Goal: Information Seeking & Learning: Learn about a topic

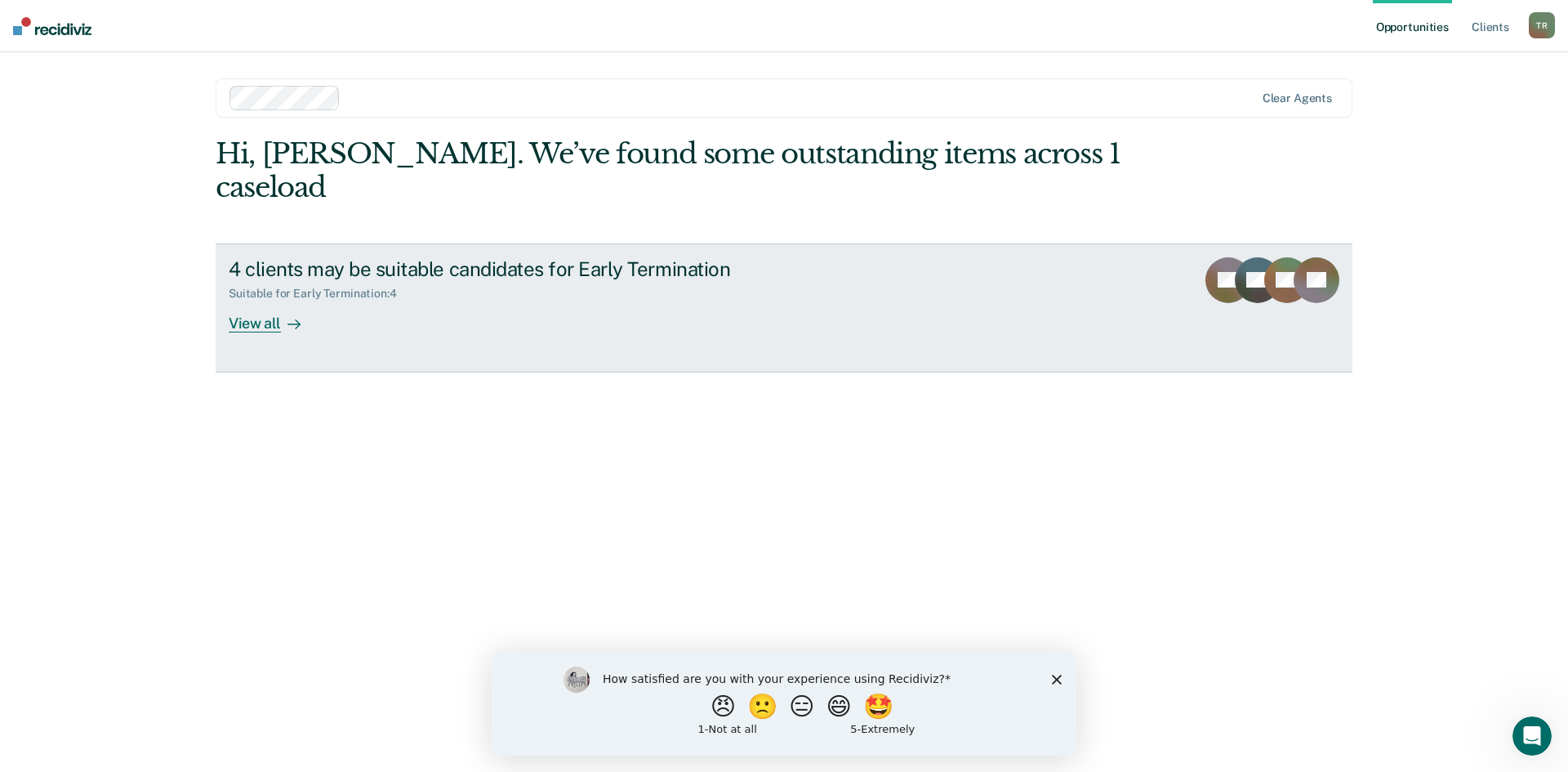
click at [278, 300] on div "View all" at bounding box center [274, 315] width 92 height 31
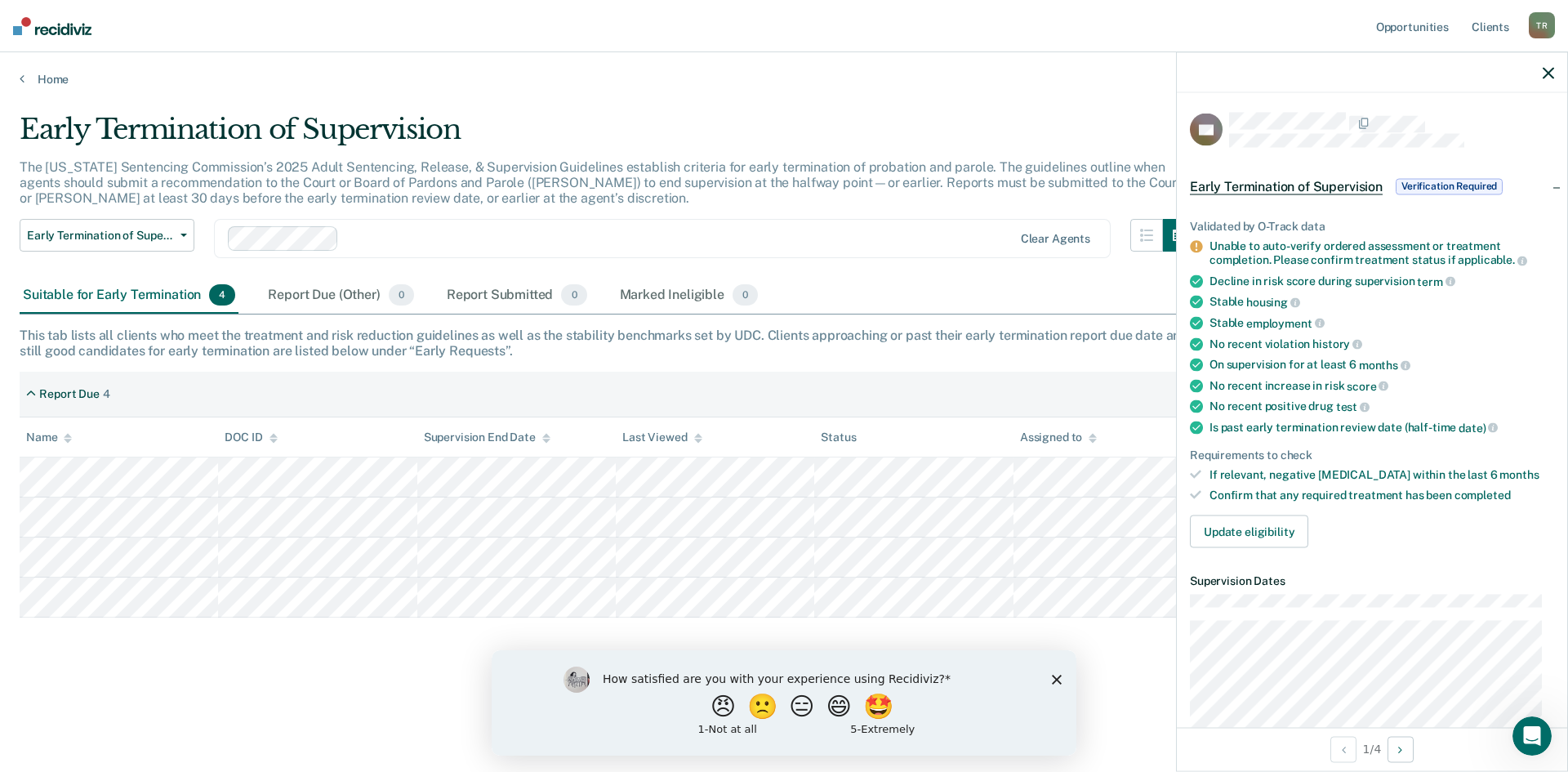
scroll to position [82, 0]
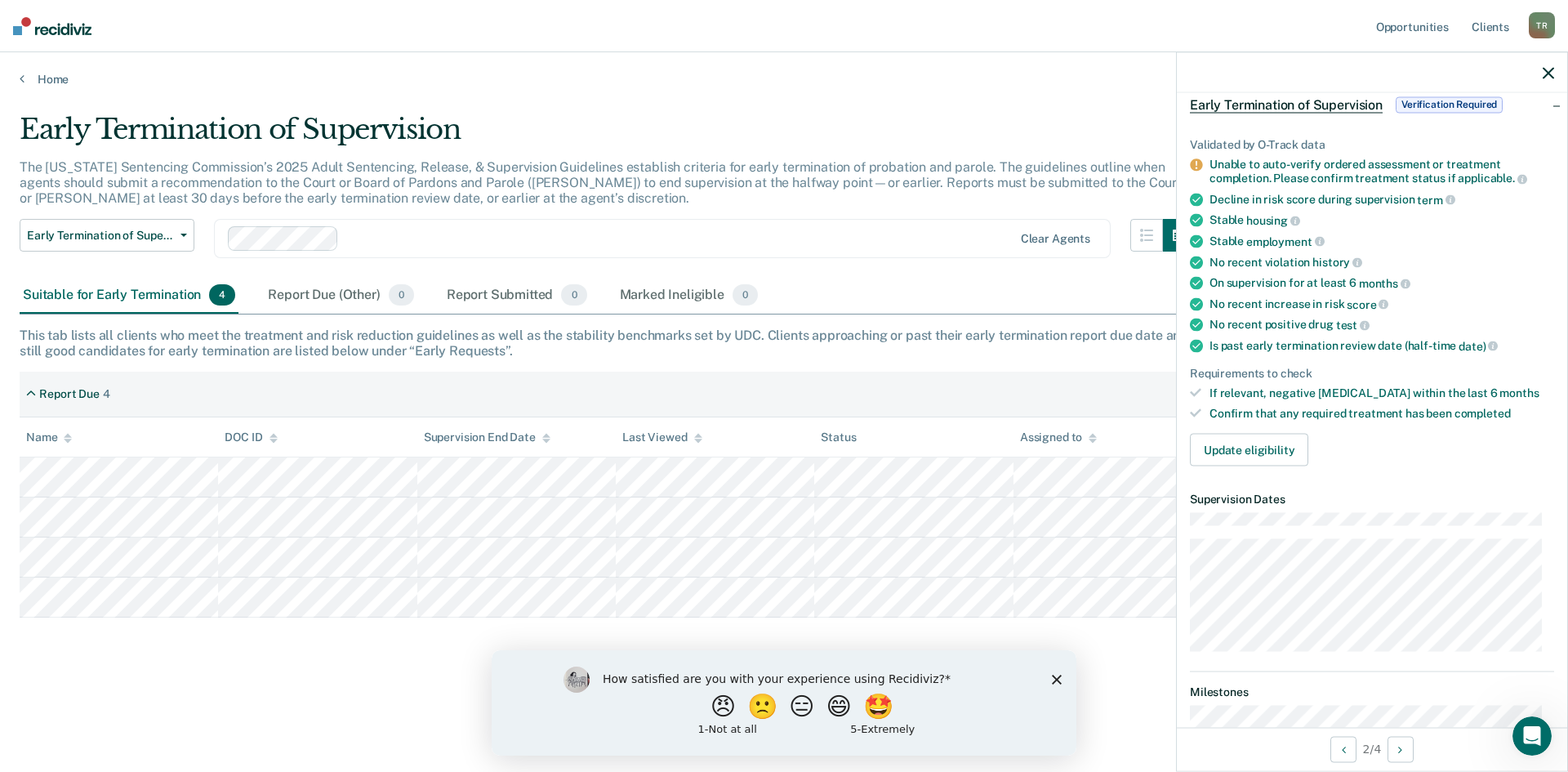
click at [1548, 72] on icon "button" at bounding box center [1547, 73] width 12 height 12
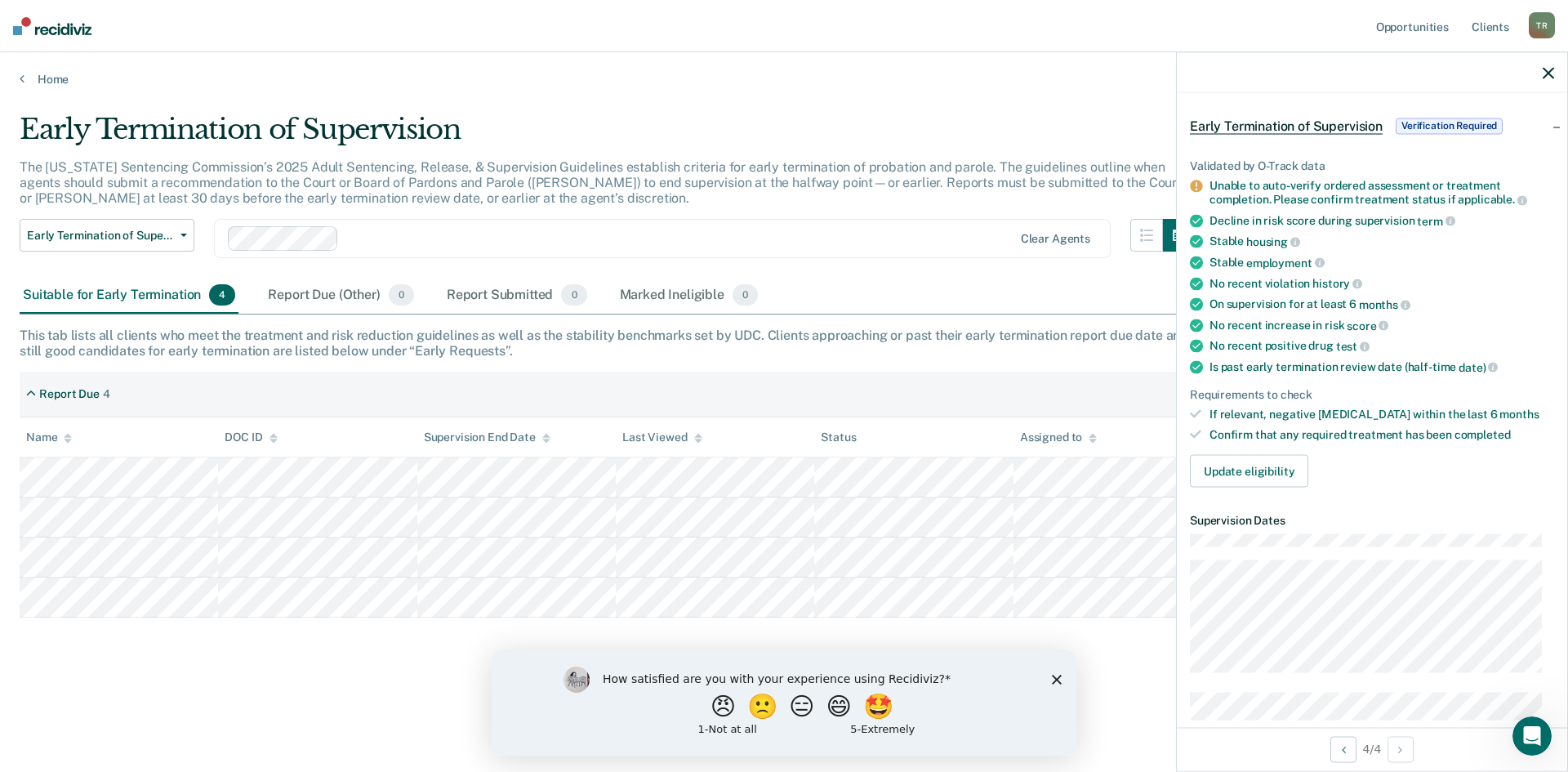
scroll to position [0, 0]
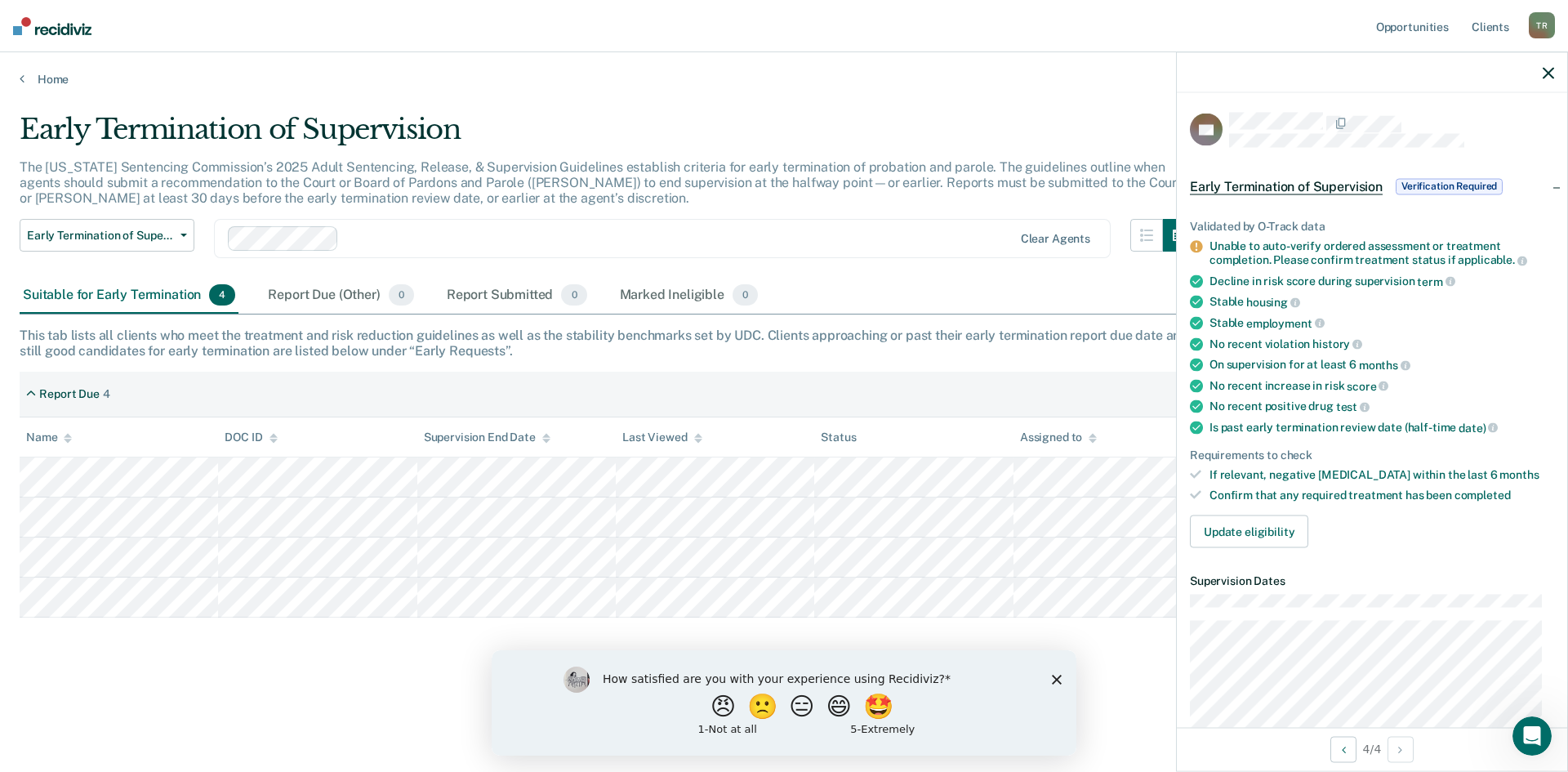
click at [1543, 67] on icon "button" at bounding box center [1547, 73] width 12 height 12
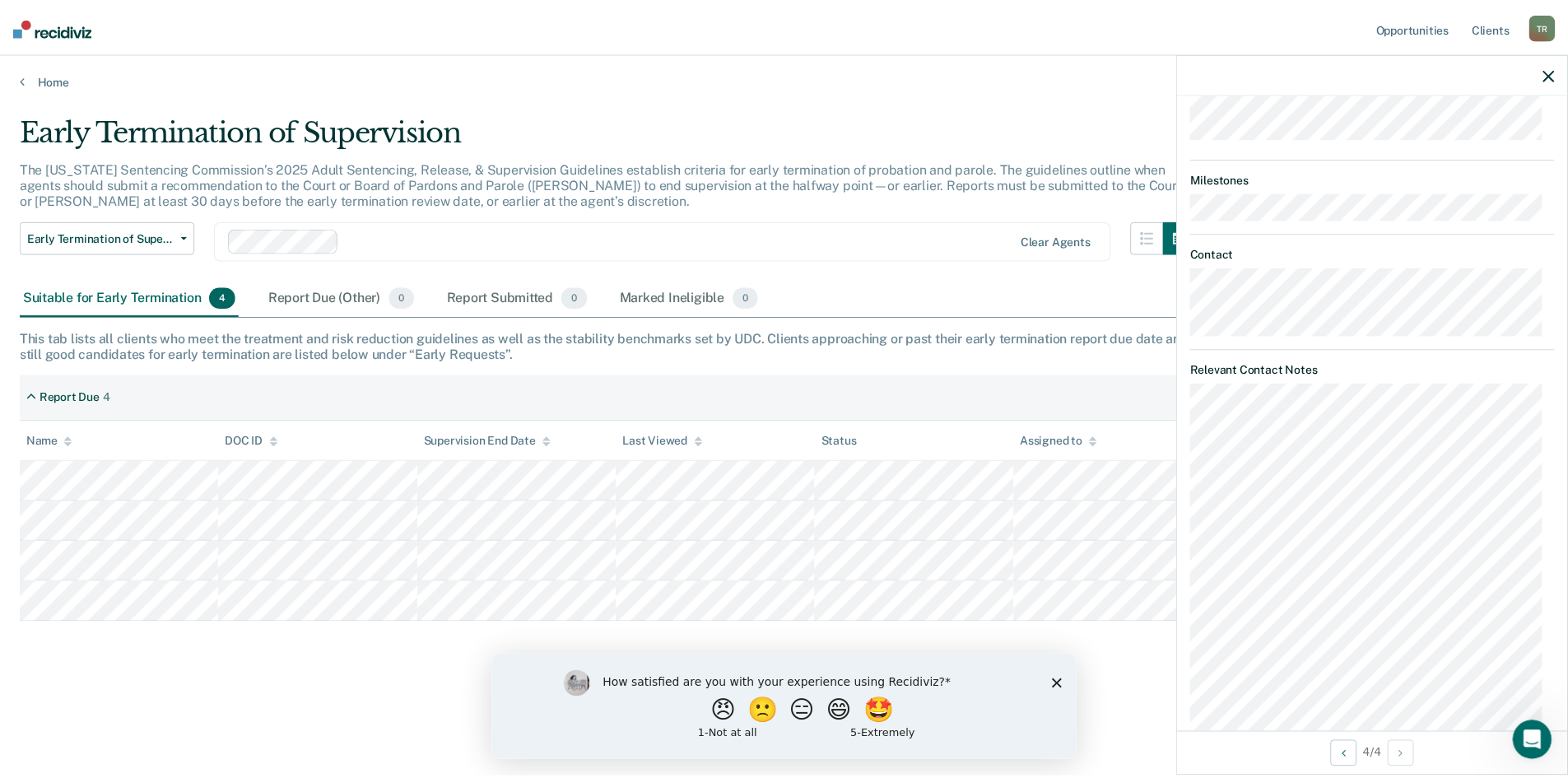
scroll to position [823, 0]
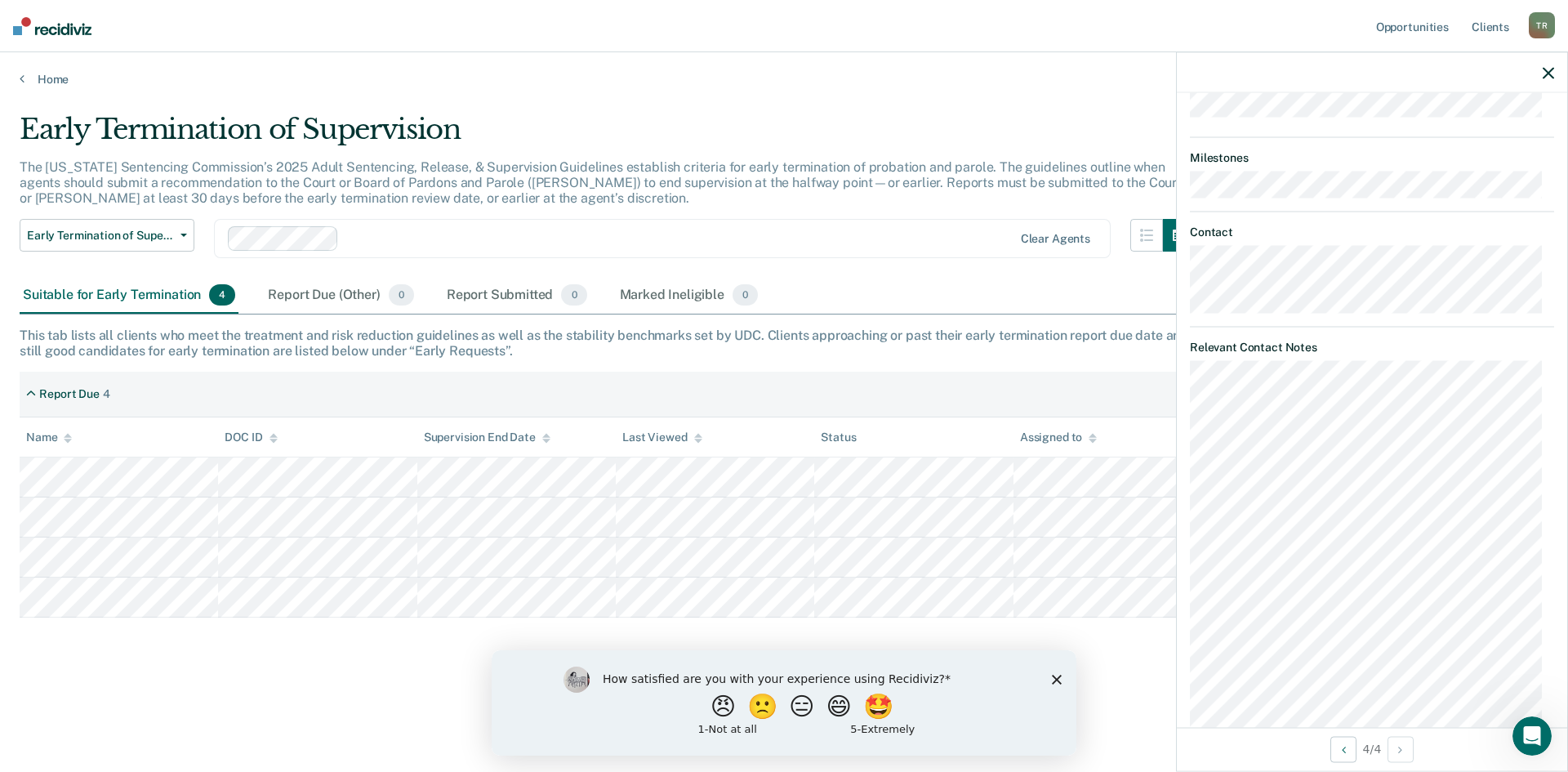
click at [1549, 68] on icon "button" at bounding box center [1547, 73] width 12 height 12
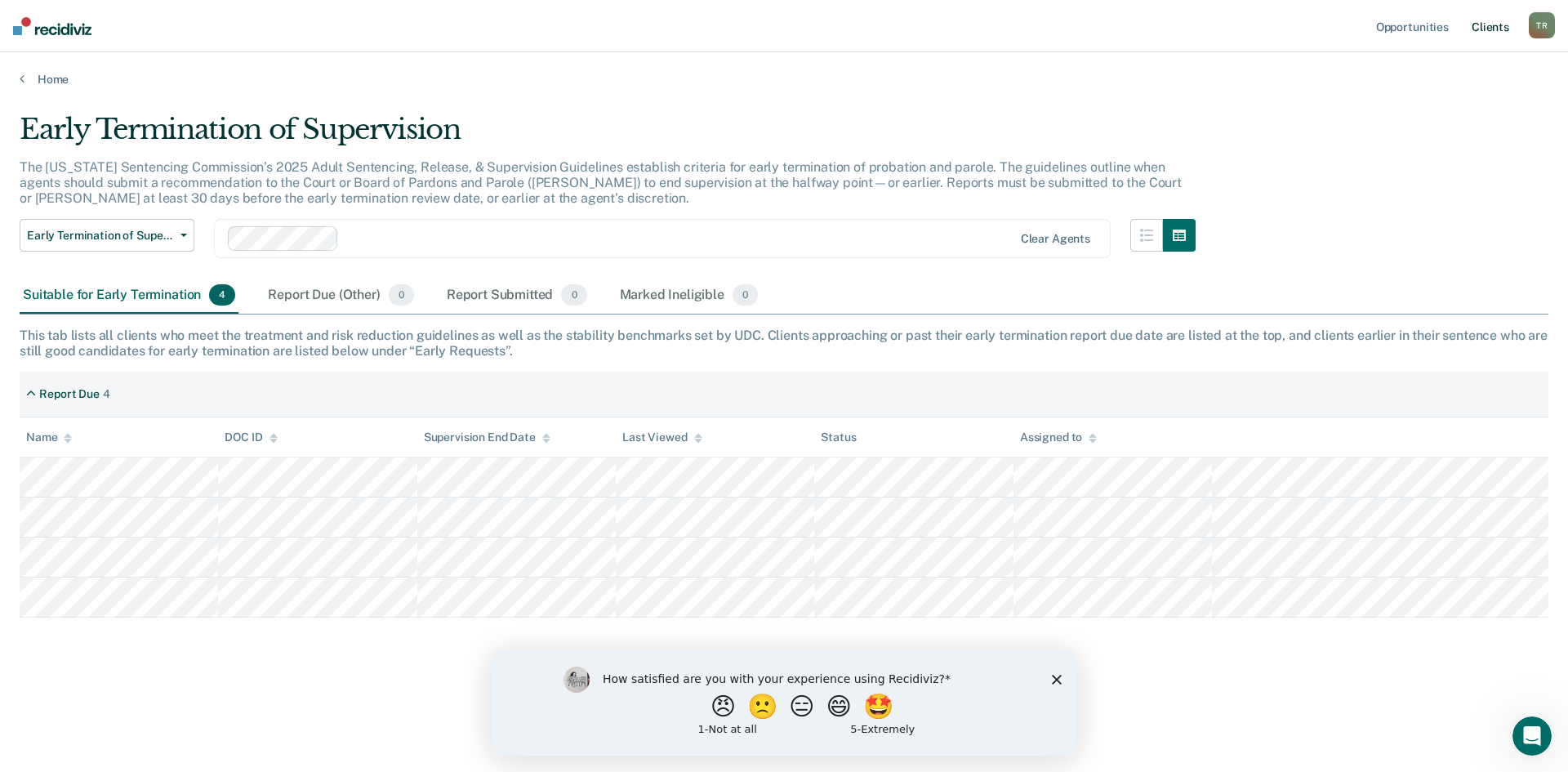
click at [1493, 31] on link "Client s" at bounding box center [1490, 26] width 44 height 52
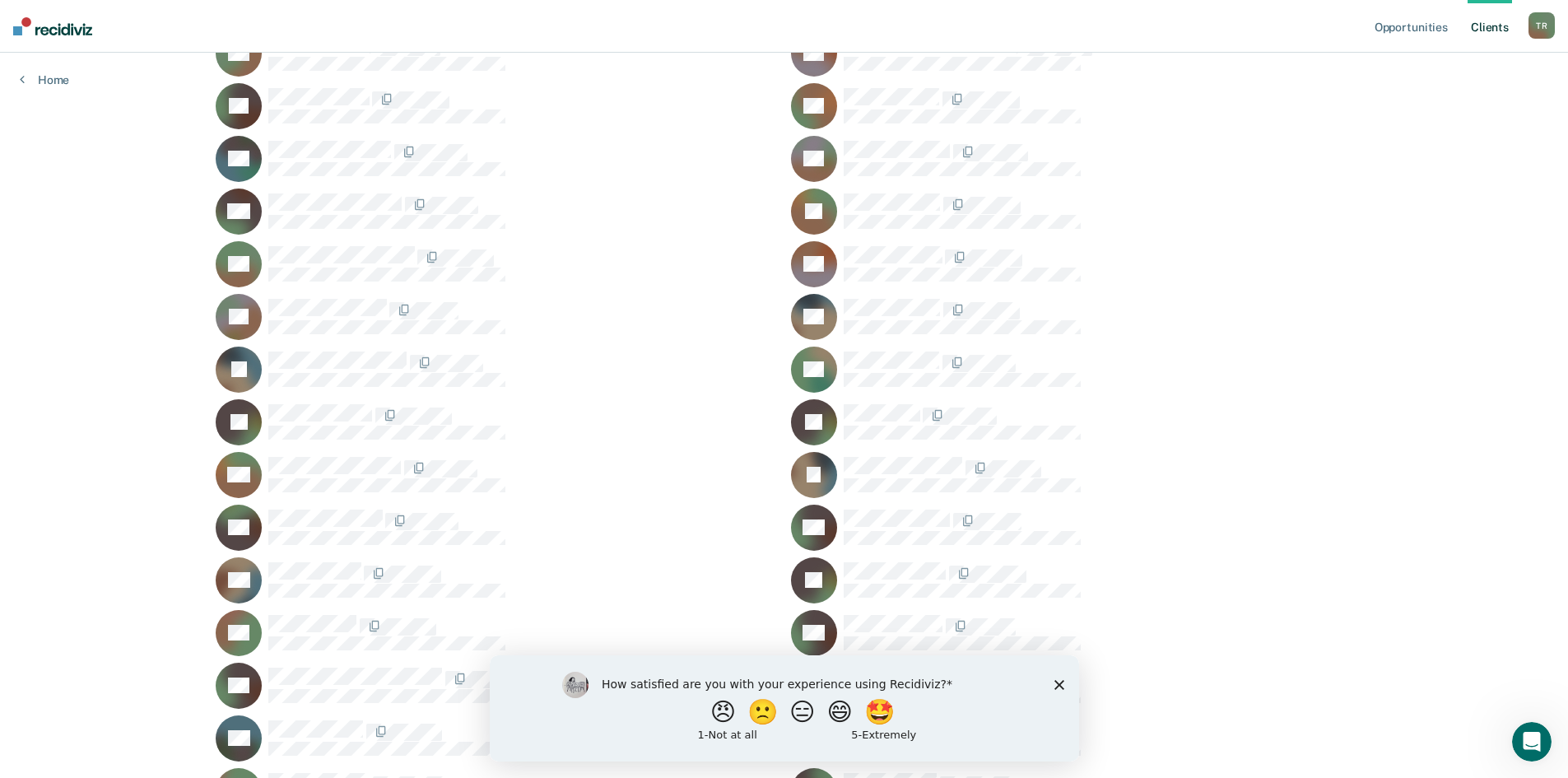
scroll to position [247, 0]
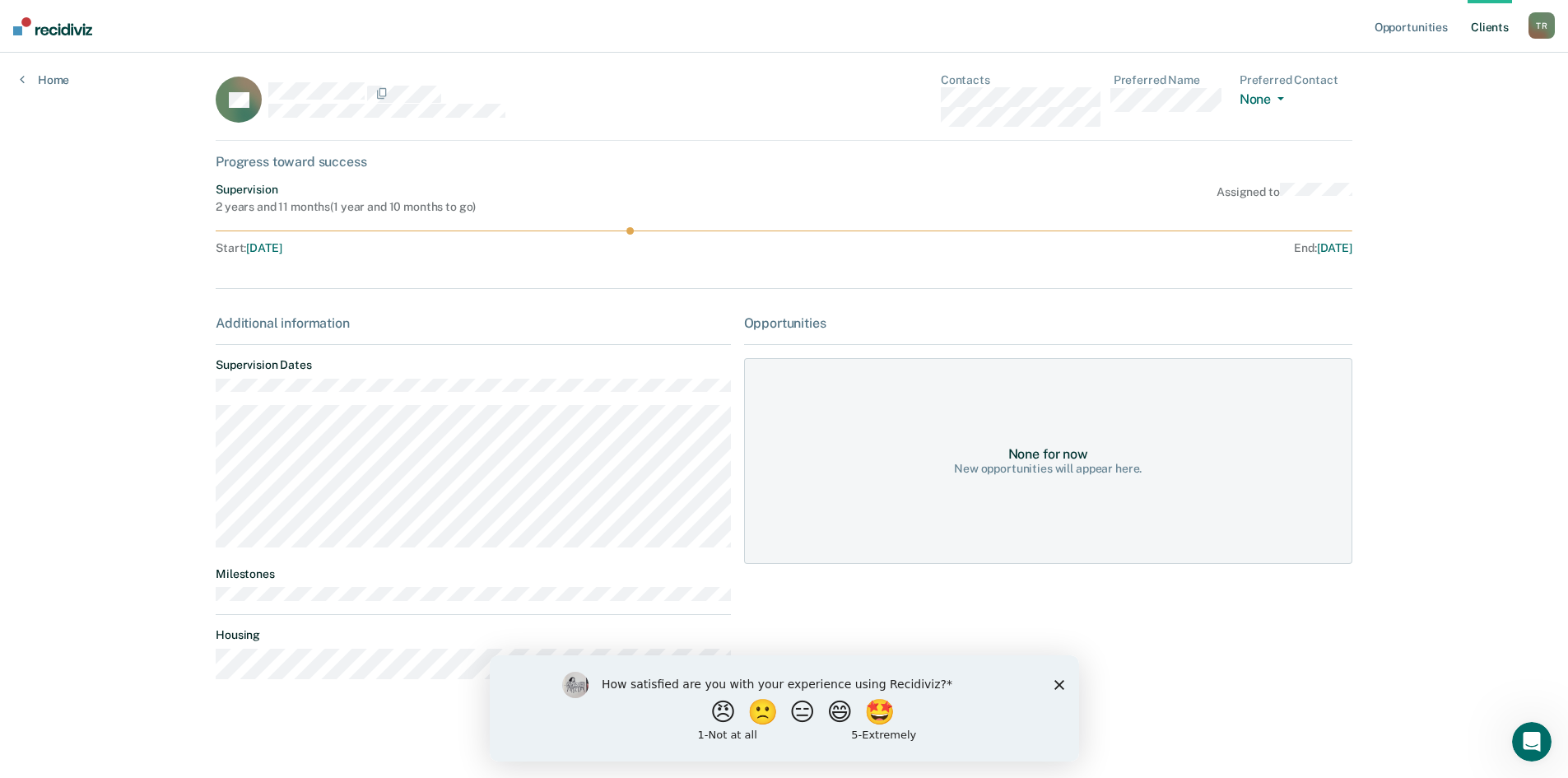
scroll to position [6, 0]
click at [1057, 682] on polygon "Close survey" at bounding box center [1058, 684] width 10 height 10
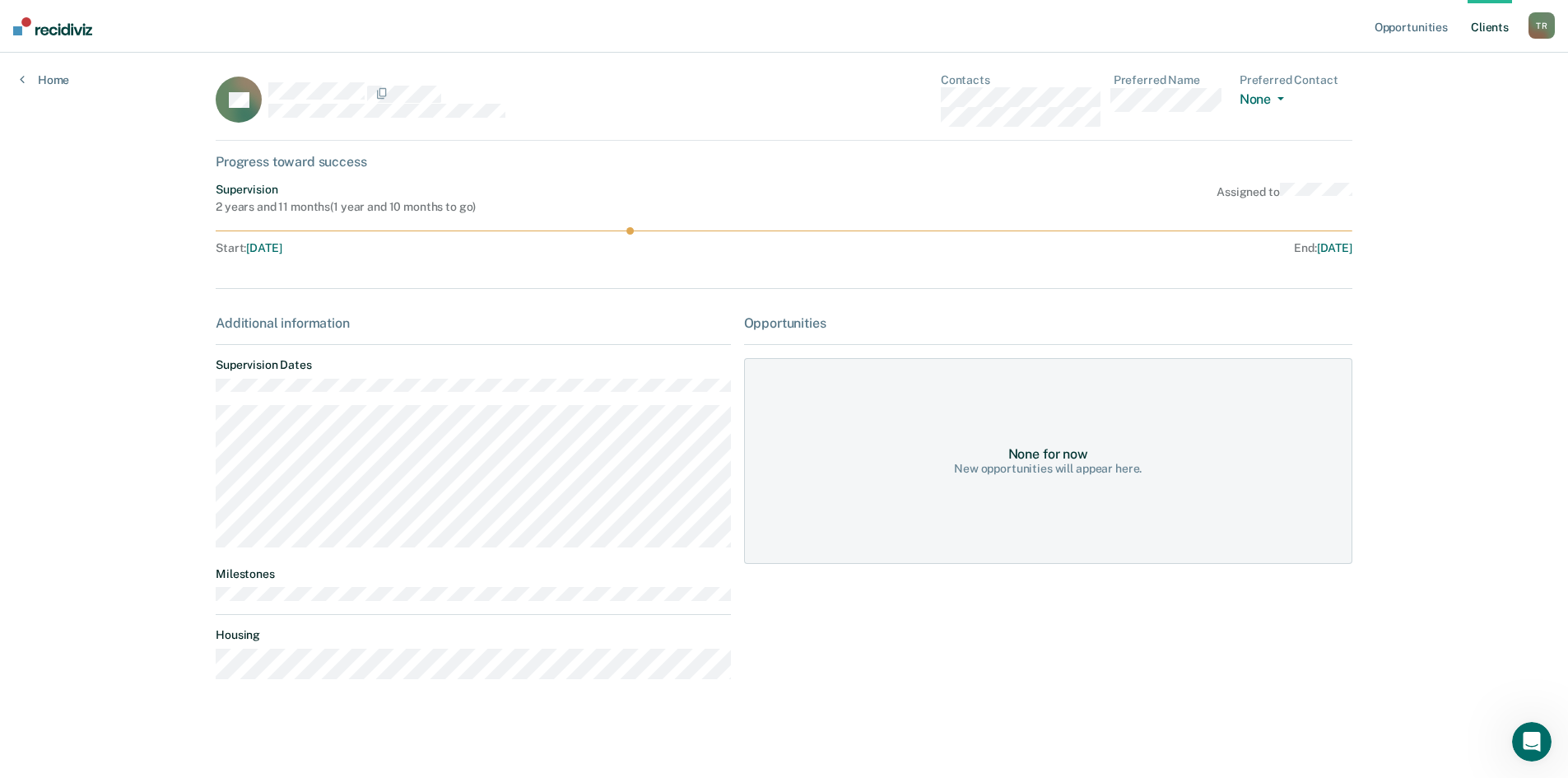
click at [297, 320] on div "Additional information" at bounding box center [473, 322] width 515 height 15
click at [1073, 486] on div "None for now New opportunities will appear here." at bounding box center [1047, 460] width 608 height 206
click at [1063, 456] on div "None for now" at bounding box center [1048, 453] width 80 height 15
click at [1050, 451] on div "None for now" at bounding box center [1048, 453] width 80 height 15
click at [43, 79] on link "Home" at bounding box center [44, 80] width 50 height 14
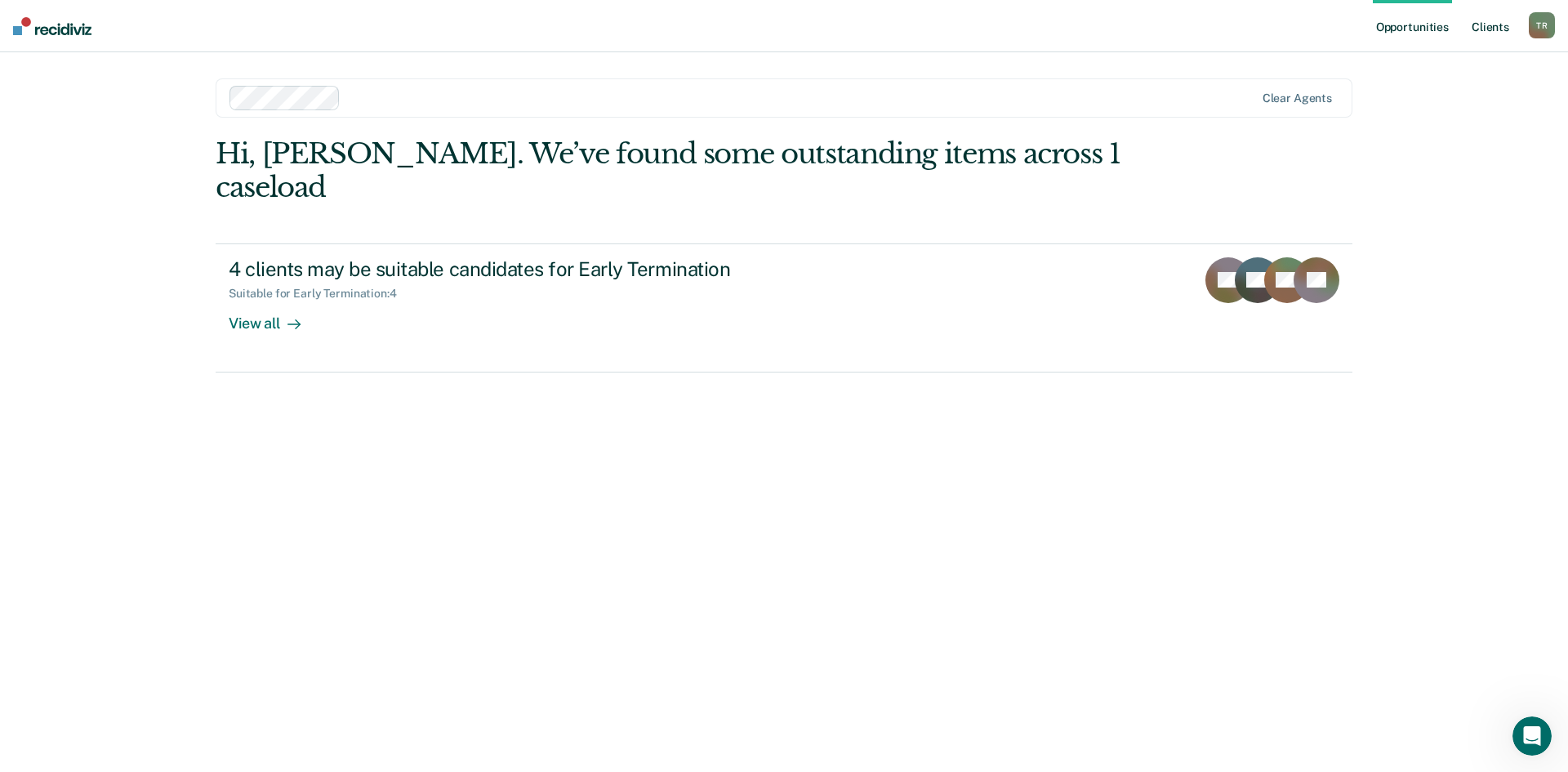
click at [1480, 28] on link "Client s" at bounding box center [1490, 26] width 44 height 52
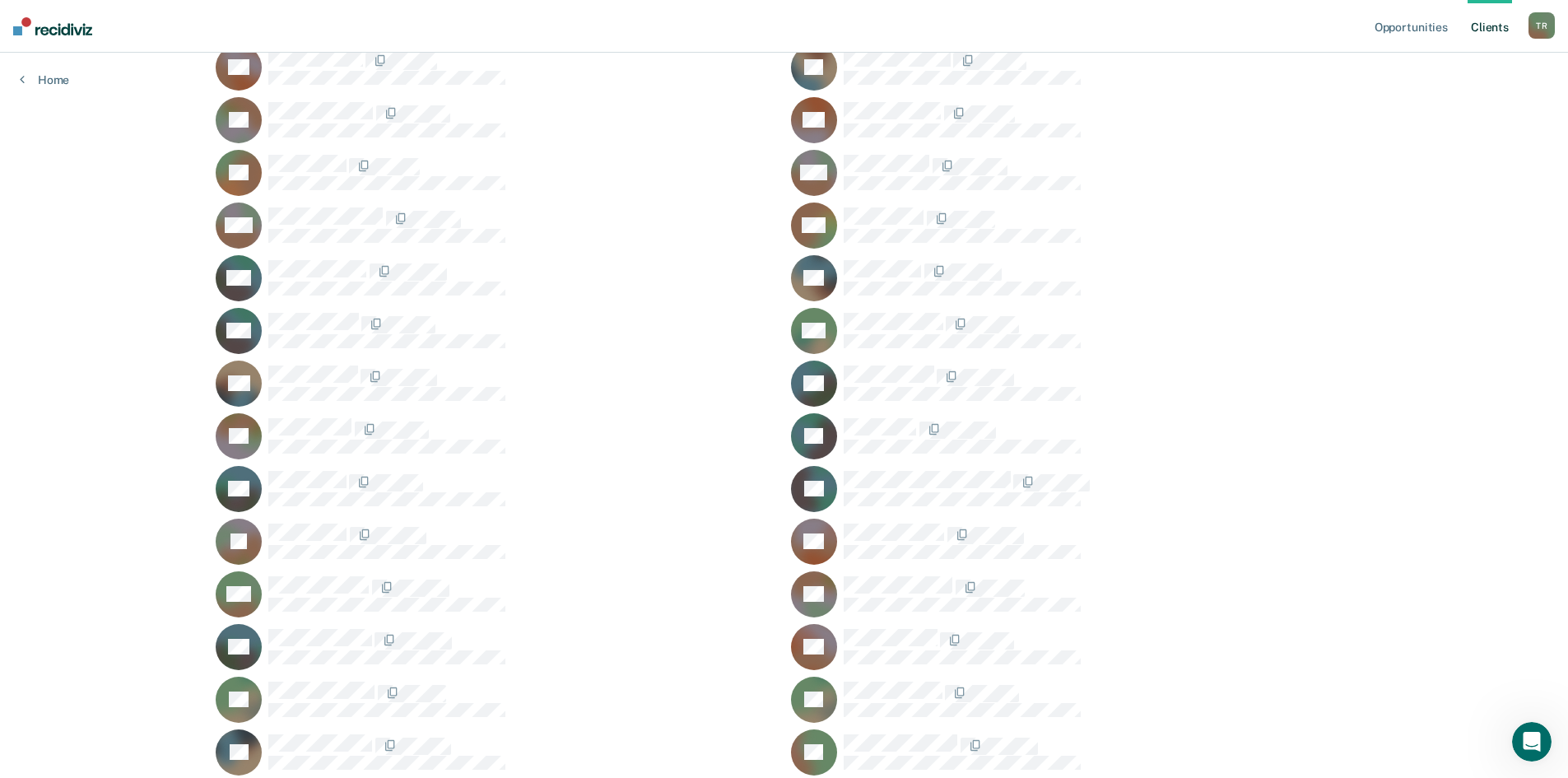
scroll to position [1265, 0]
